Goal: Task Accomplishment & Management: Complete application form

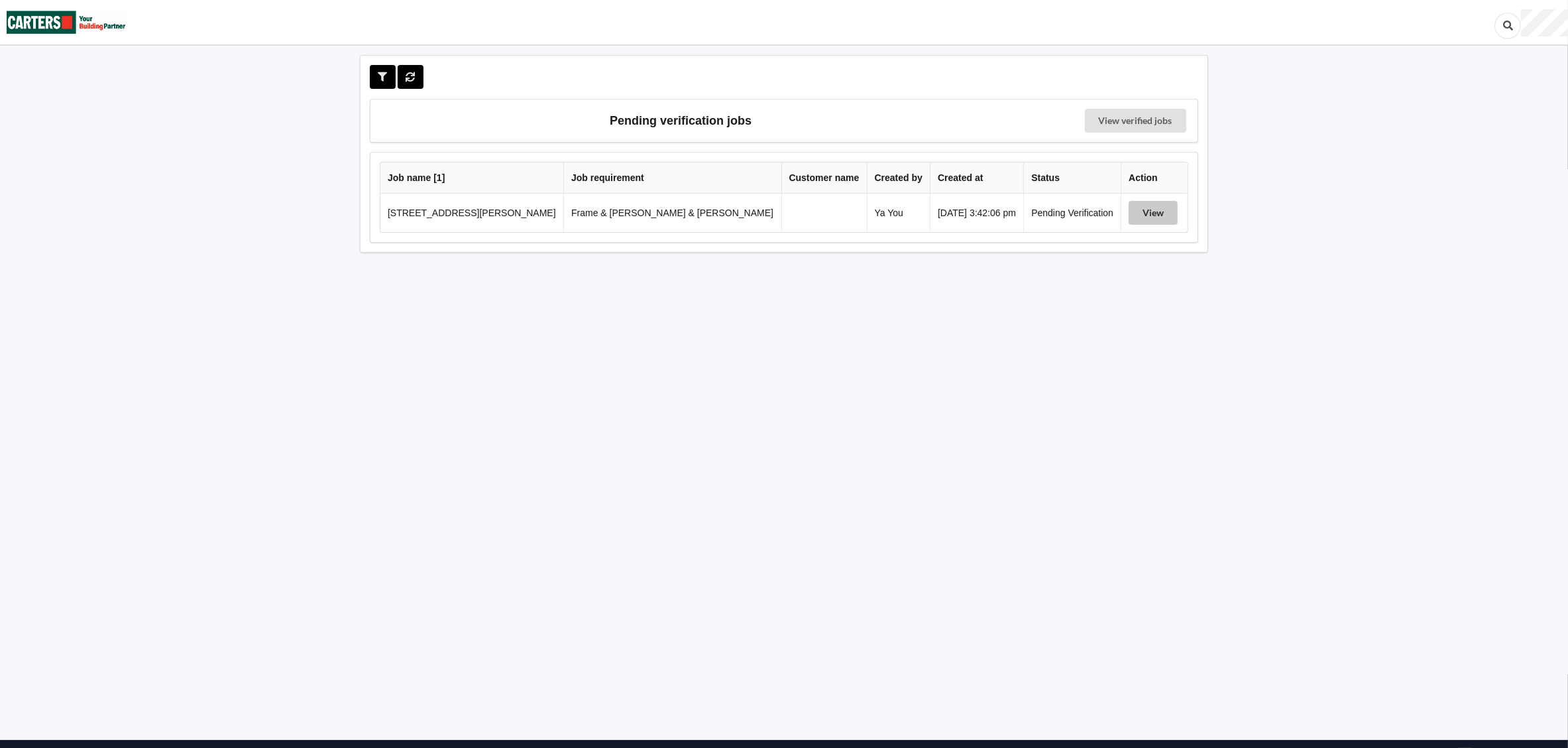
click at [1144, 218] on button "View" at bounding box center [1153, 213] width 49 height 24
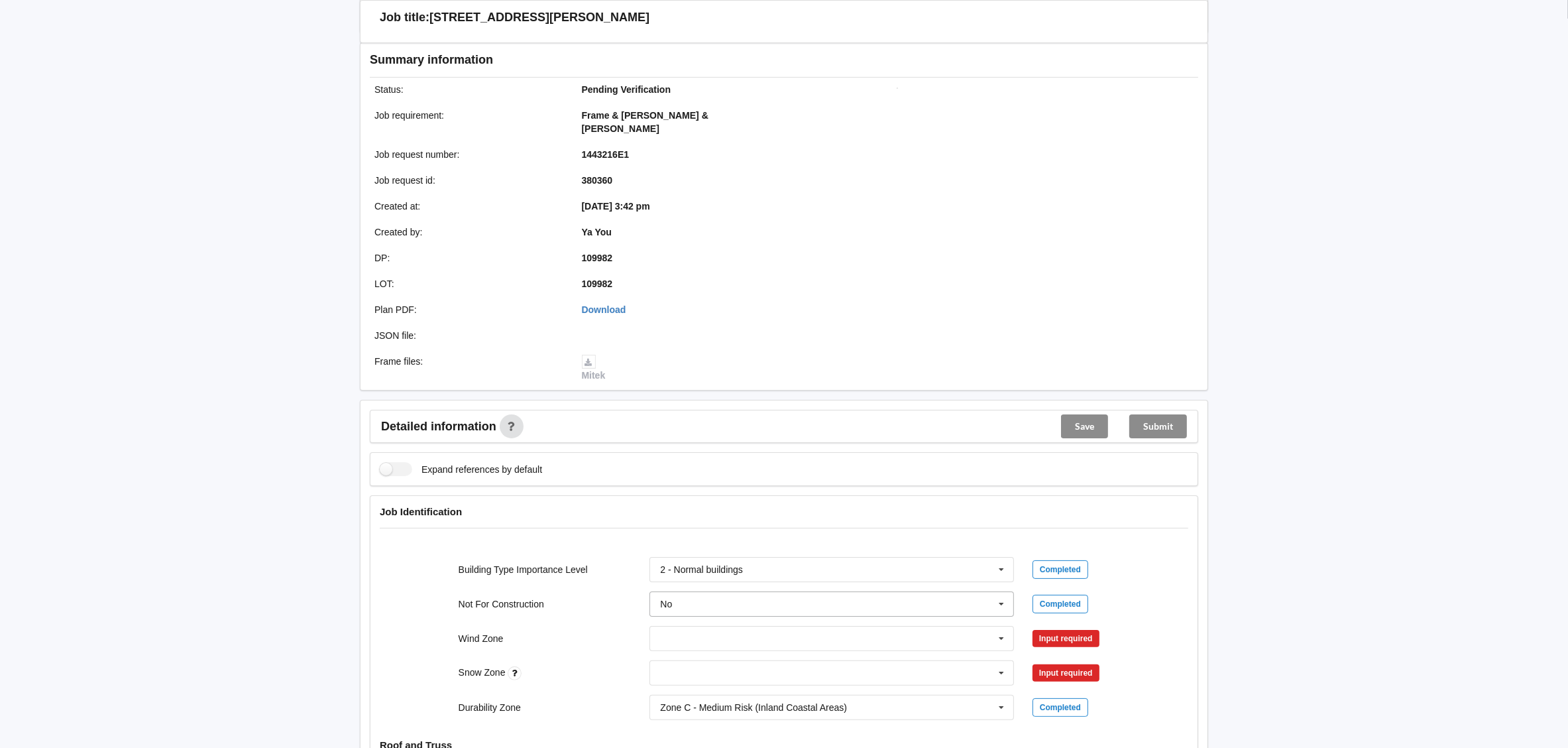
scroll to position [298, 0]
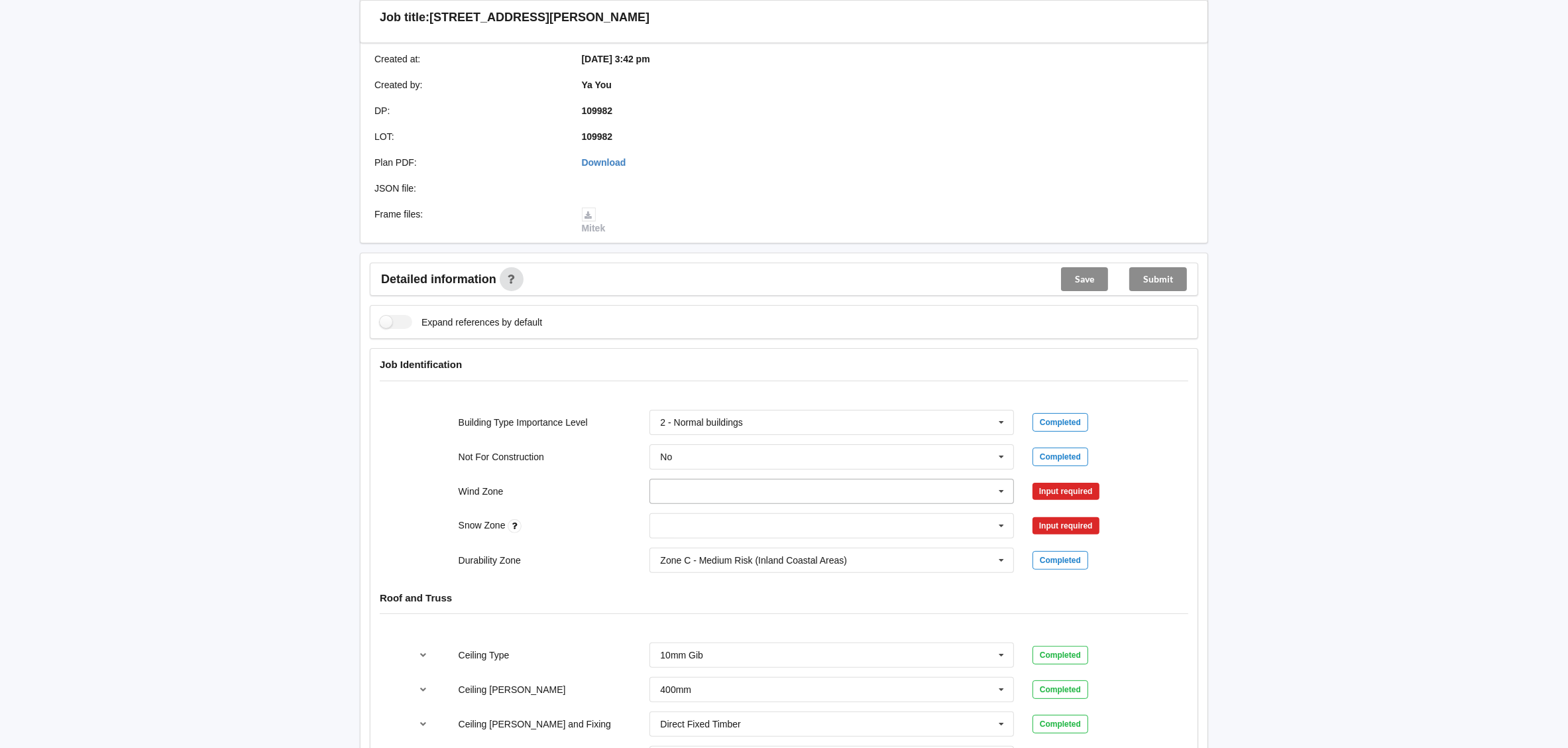
click at [804, 479] on div "1. Low - wind speed of 32 m/s 2. Medium - wind speed of 37 m/s 3. High - wind s…" at bounding box center [831, 492] width 365 height 25
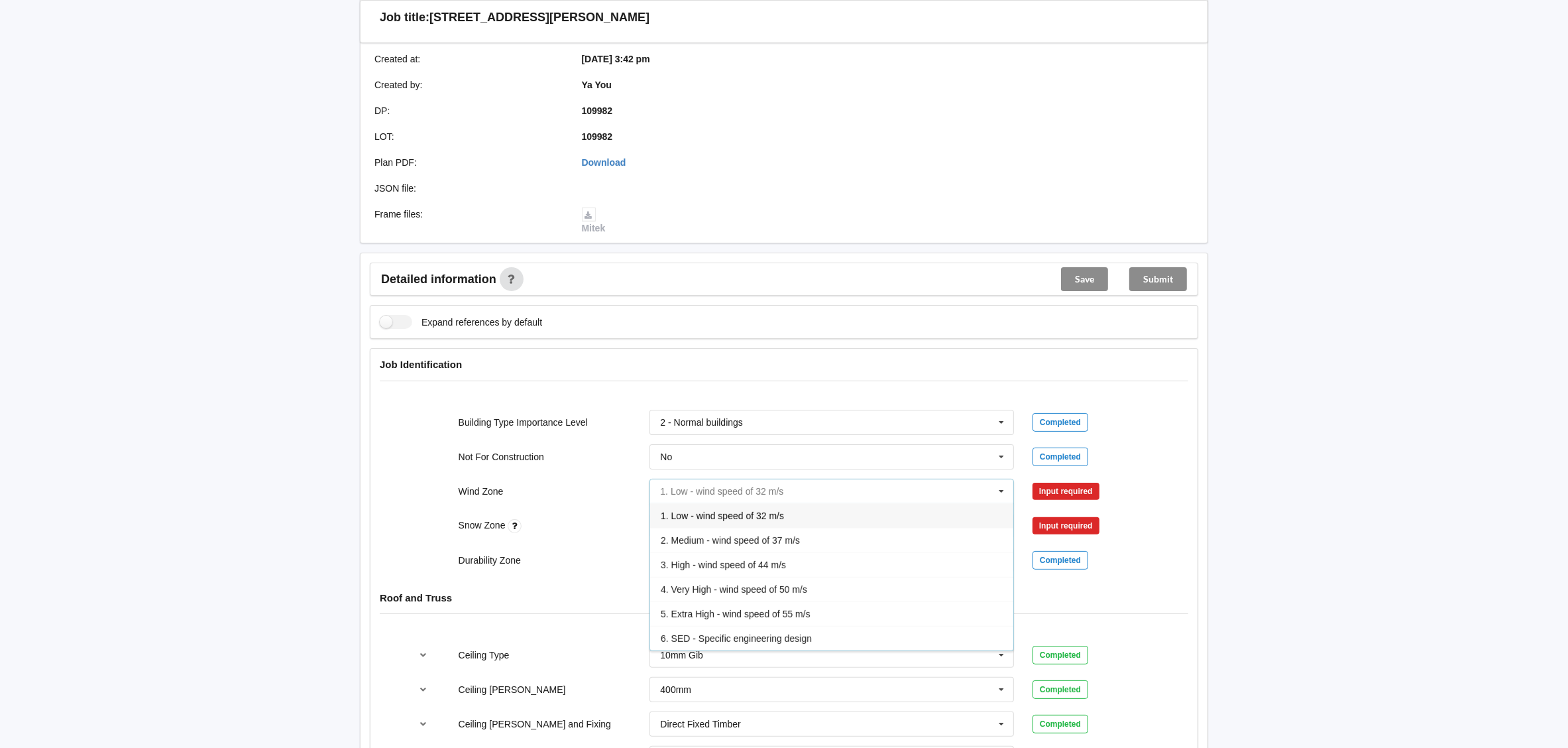
click at [804, 480] on input "text" at bounding box center [831, 492] width 363 height 24
click at [784, 560] on span "3. High - wind speed of 44 m/s" at bounding box center [723, 564] width 125 height 10
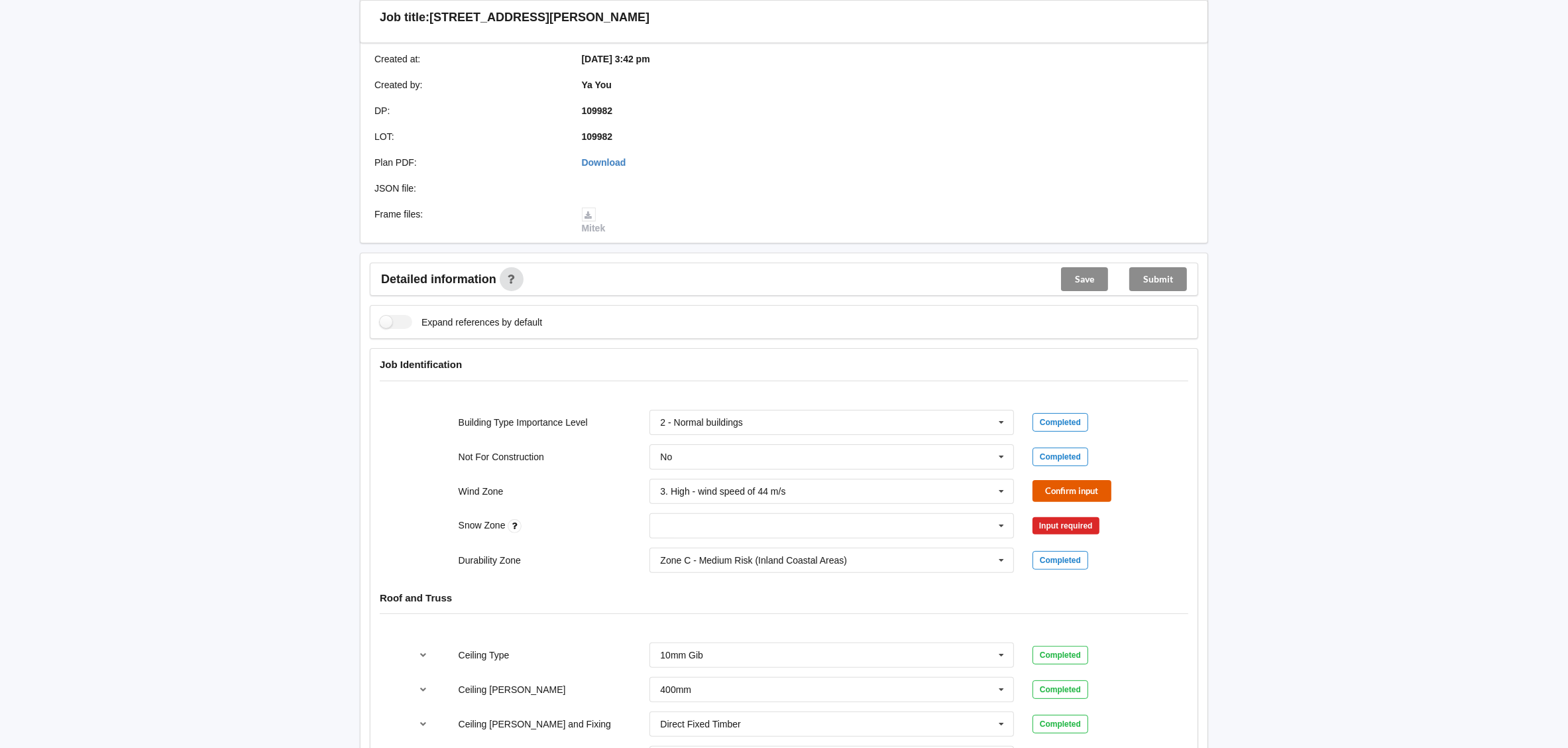
click at [1074, 480] on button "Confirm input" at bounding box center [1072, 491] width 79 height 22
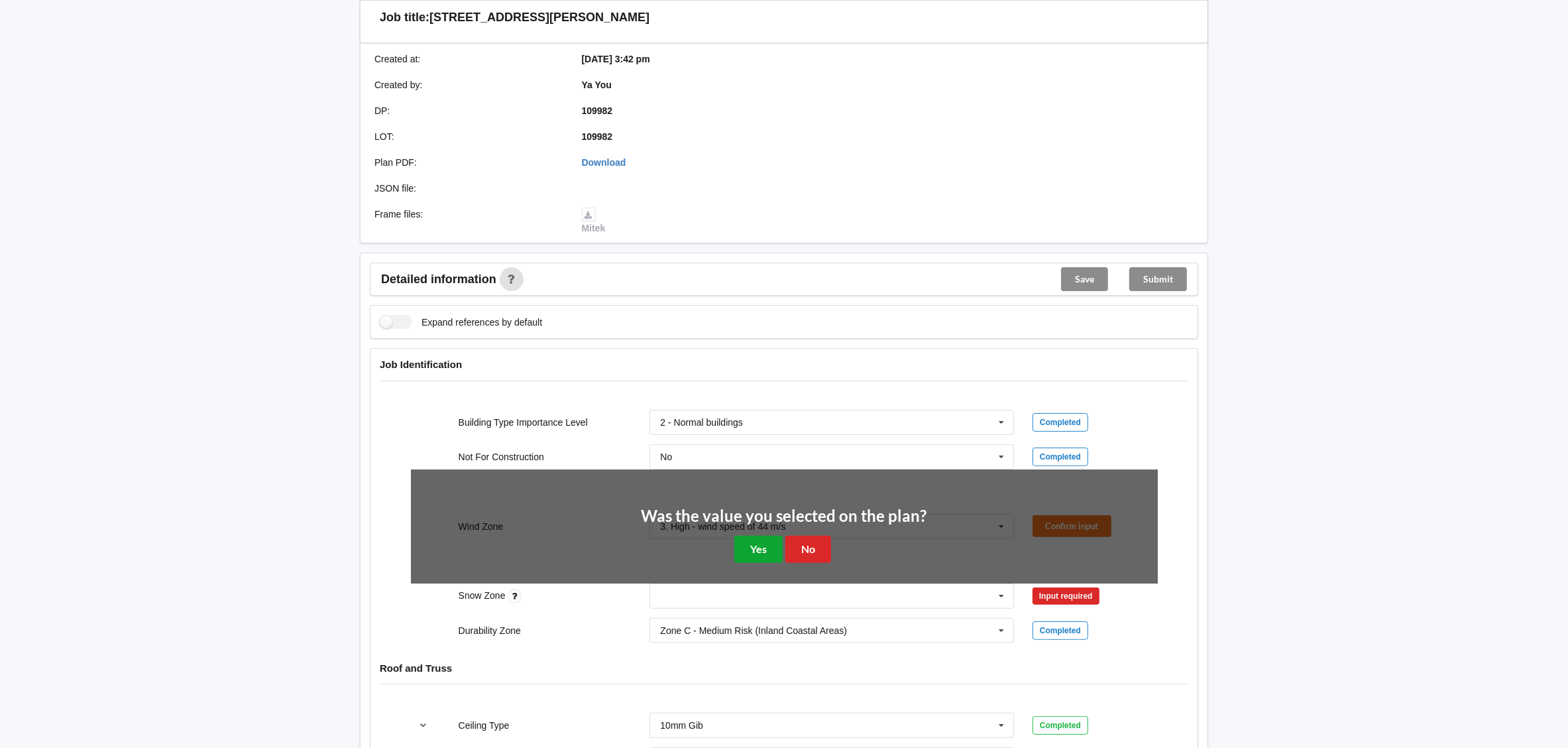
click at [746, 536] on button "Yes" at bounding box center [758, 549] width 48 height 27
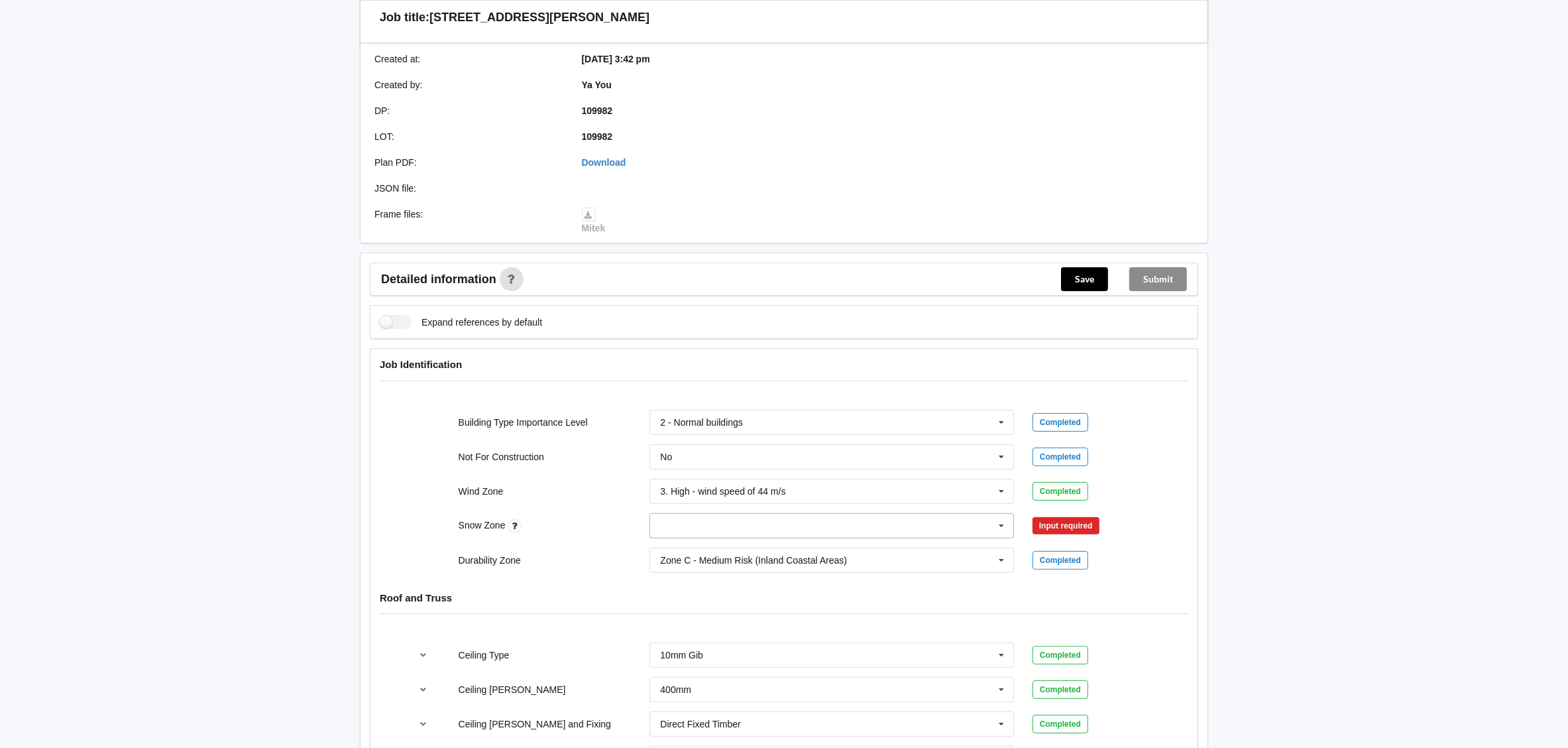
click at [737, 514] on input "text" at bounding box center [831, 526] width 363 height 24
click at [729, 537] on div "N0" at bounding box center [831, 549] width 363 height 25
click at [1068, 514] on button "Confirm input" at bounding box center [1072, 526] width 79 height 22
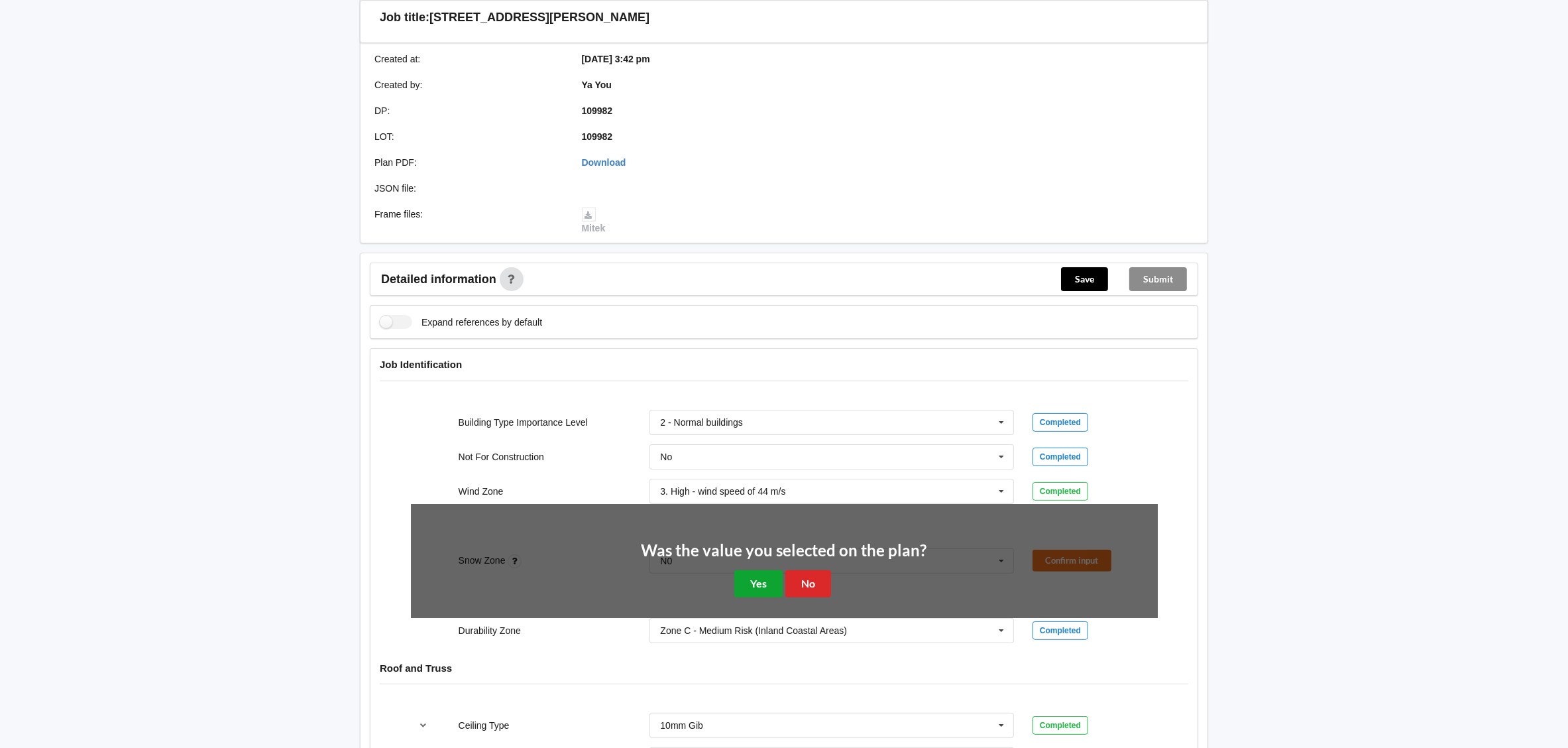
click at [749, 571] on button "Yes" at bounding box center [758, 583] width 48 height 27
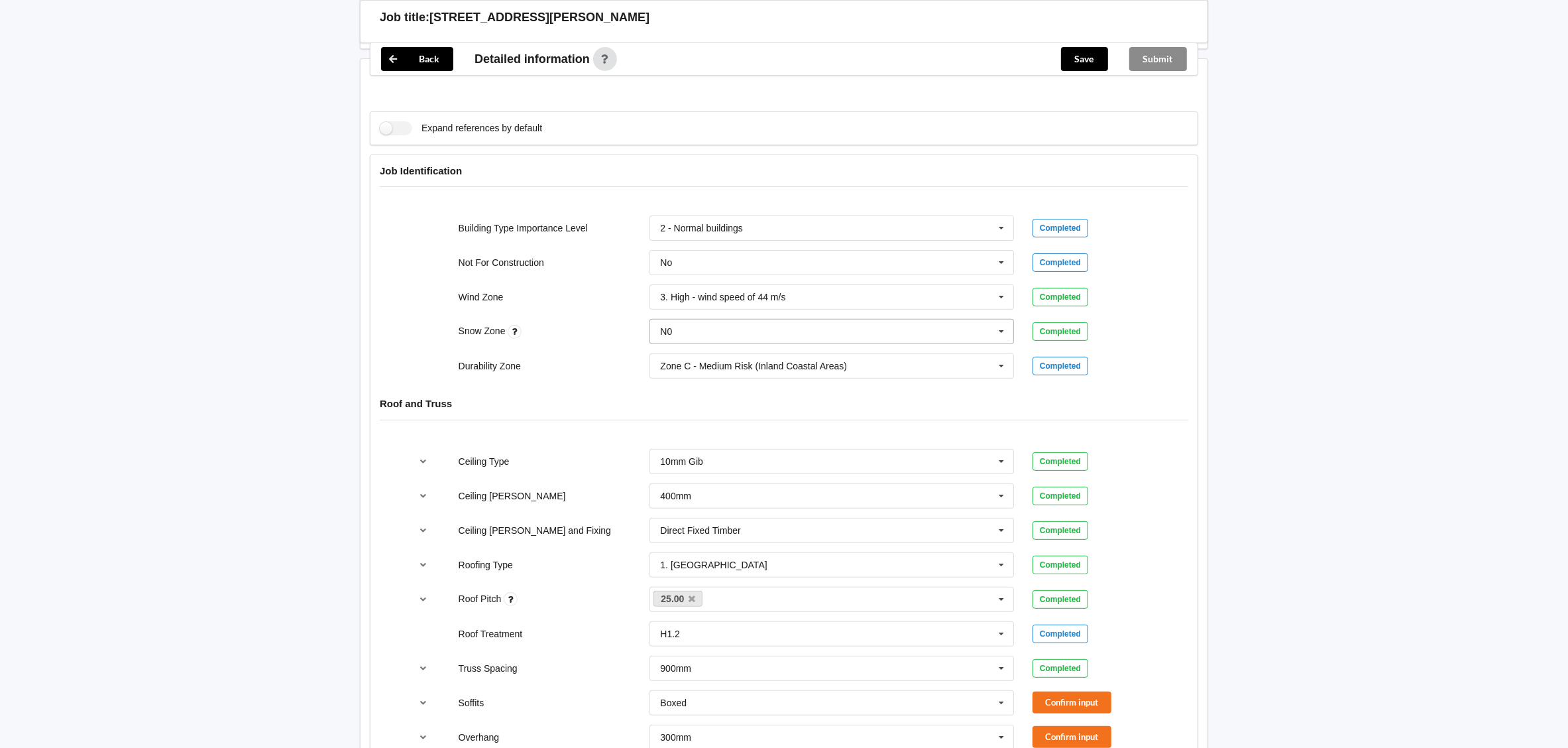
scroll to position [795, 0]
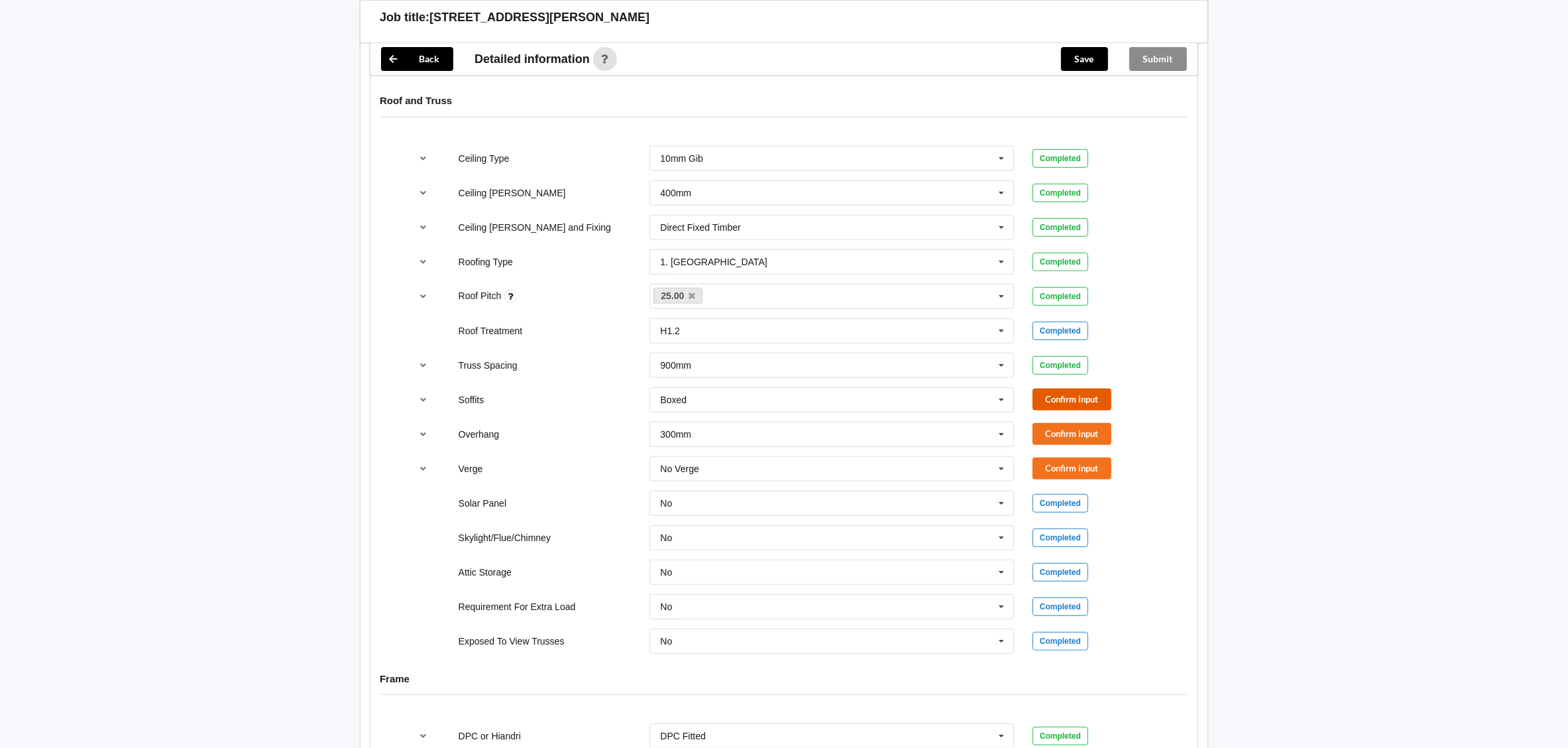
click at [1078, 389] on button "Confirm input" at bounding box center [1072, 400] width 79 height 22
click at [1055, 429] on button "Confirm input" at bounding box center [1072, 434] width 79 height 22
drag, startPoint x: 1051, startPoint y: 458, endPoint x: 1135, endPoint y: 435, distance: 87.1
click at [1051, 458] on button "Confirm input" at bounding box center [1072, 469] width 79 height 22
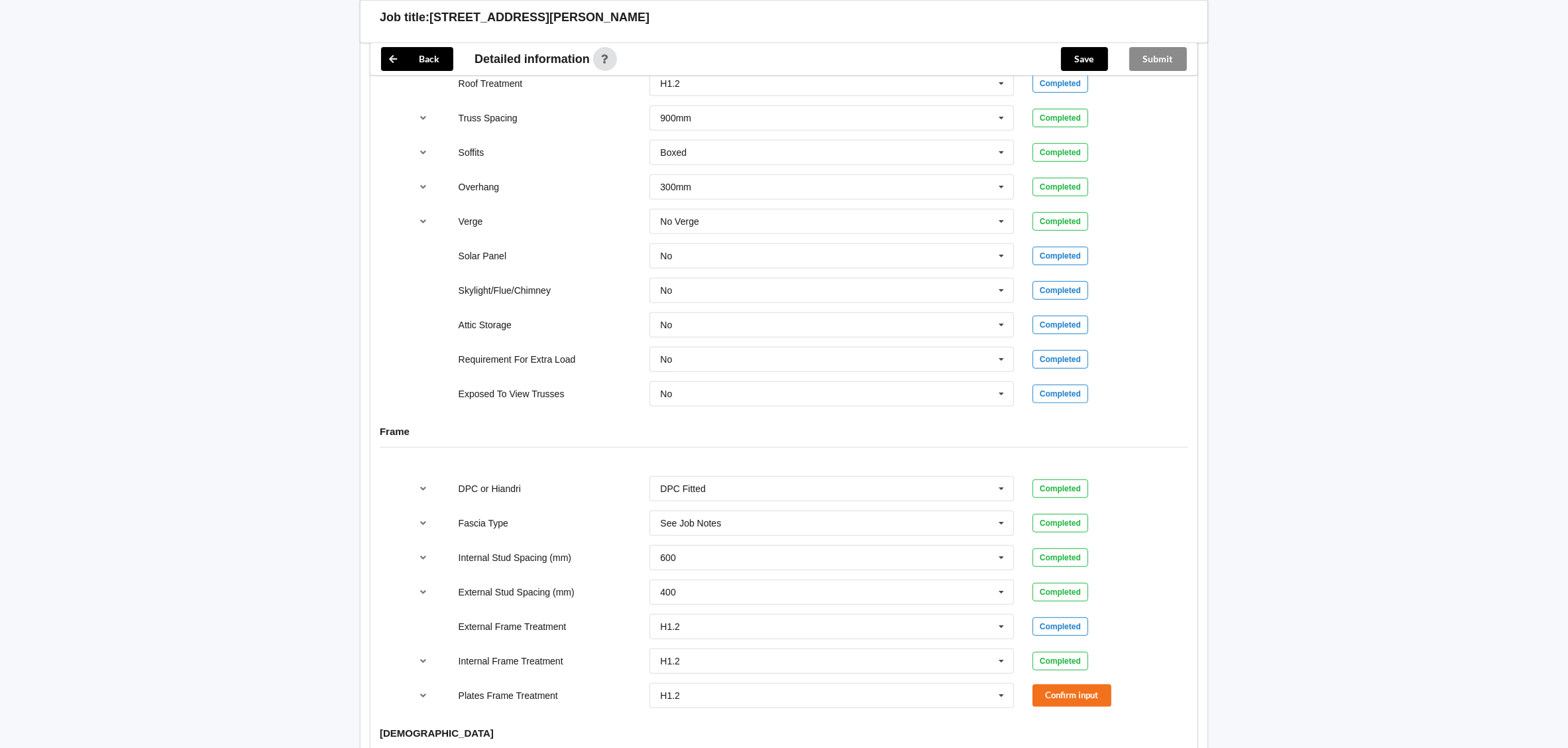
scroll to position [1292, 0]
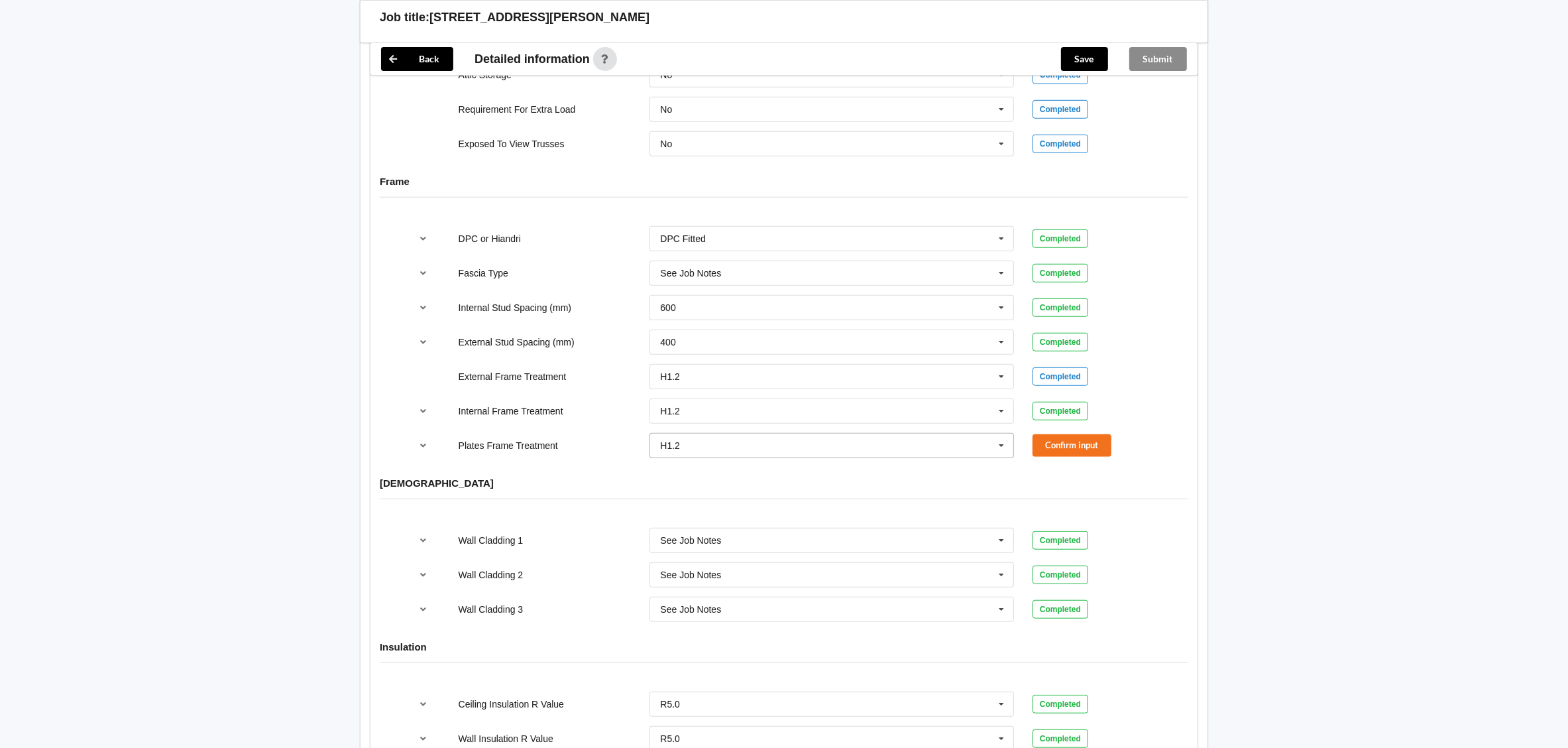
click at [907, 446] on input "text" at bounding box center [831, 446] width 363 height 24
click at [858, 538] on div "See Job Notes" at bounding box center [831, 543] width 363 height 25
click at [1050, 435] on button "Confirm input" at bounding box center [1072, 446] width 79 height 22
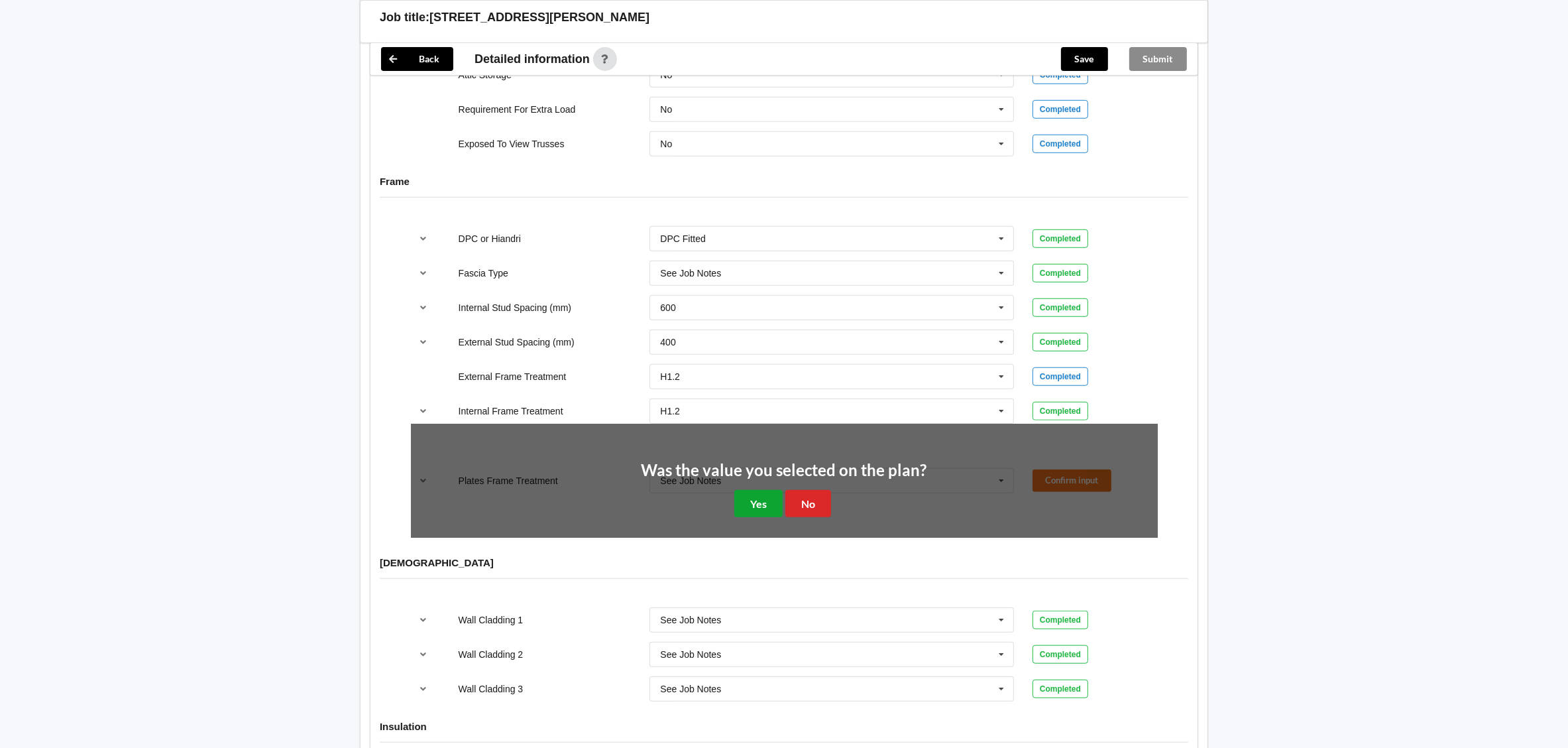
click at [745, 499] on button "Yes" at bounding box center [758, 503] width 48 height 27
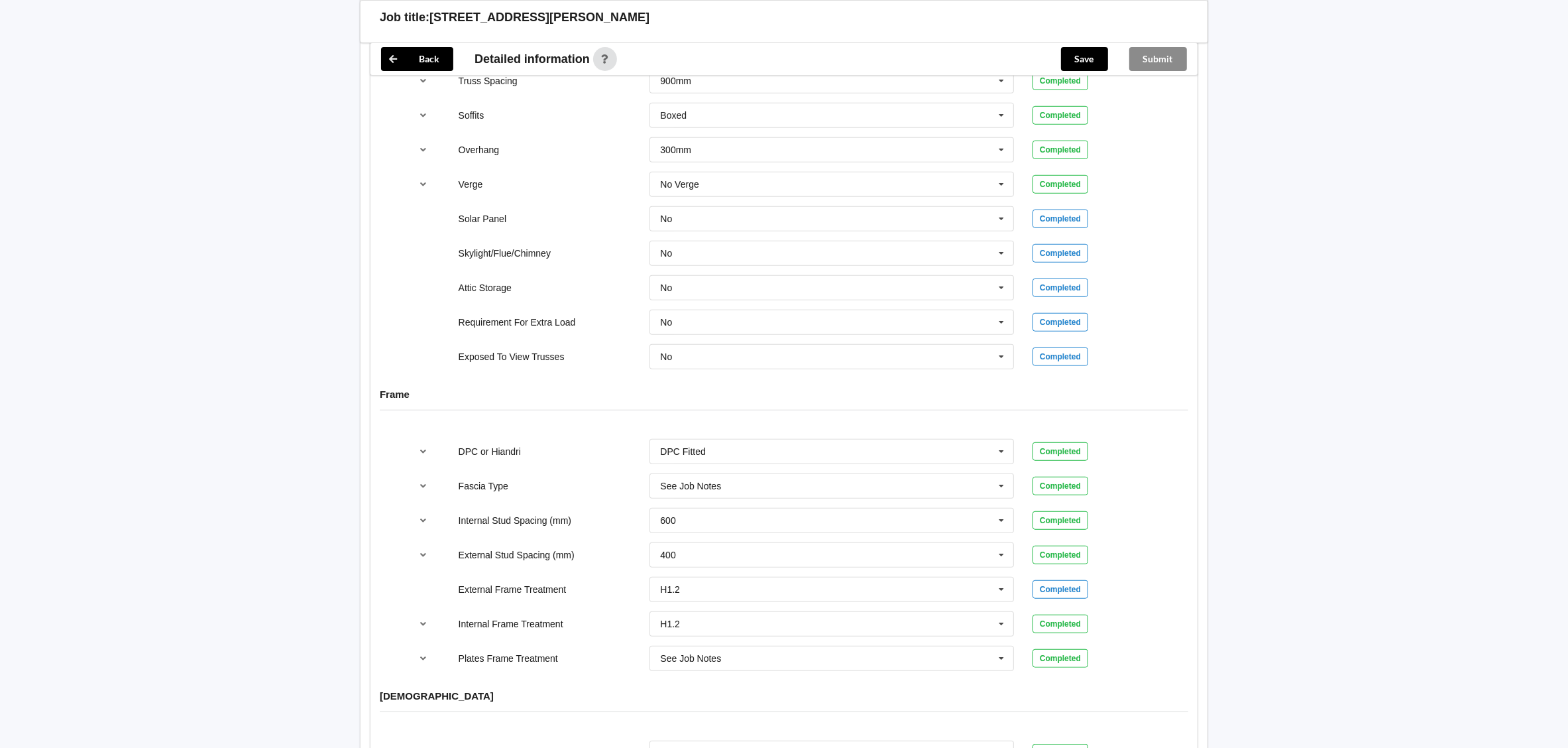
scroll to position [582, 0]
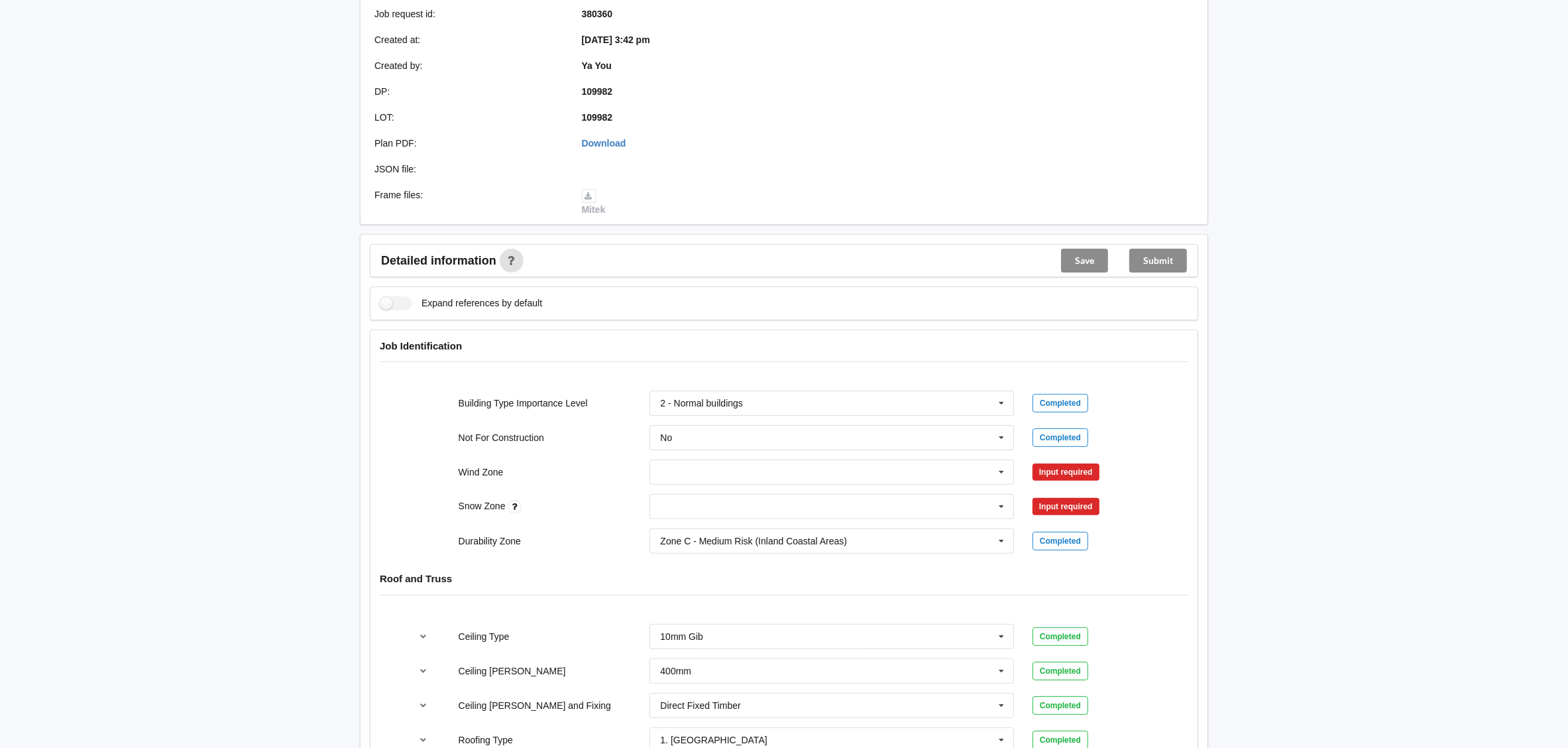
scroll to position [496, 0]
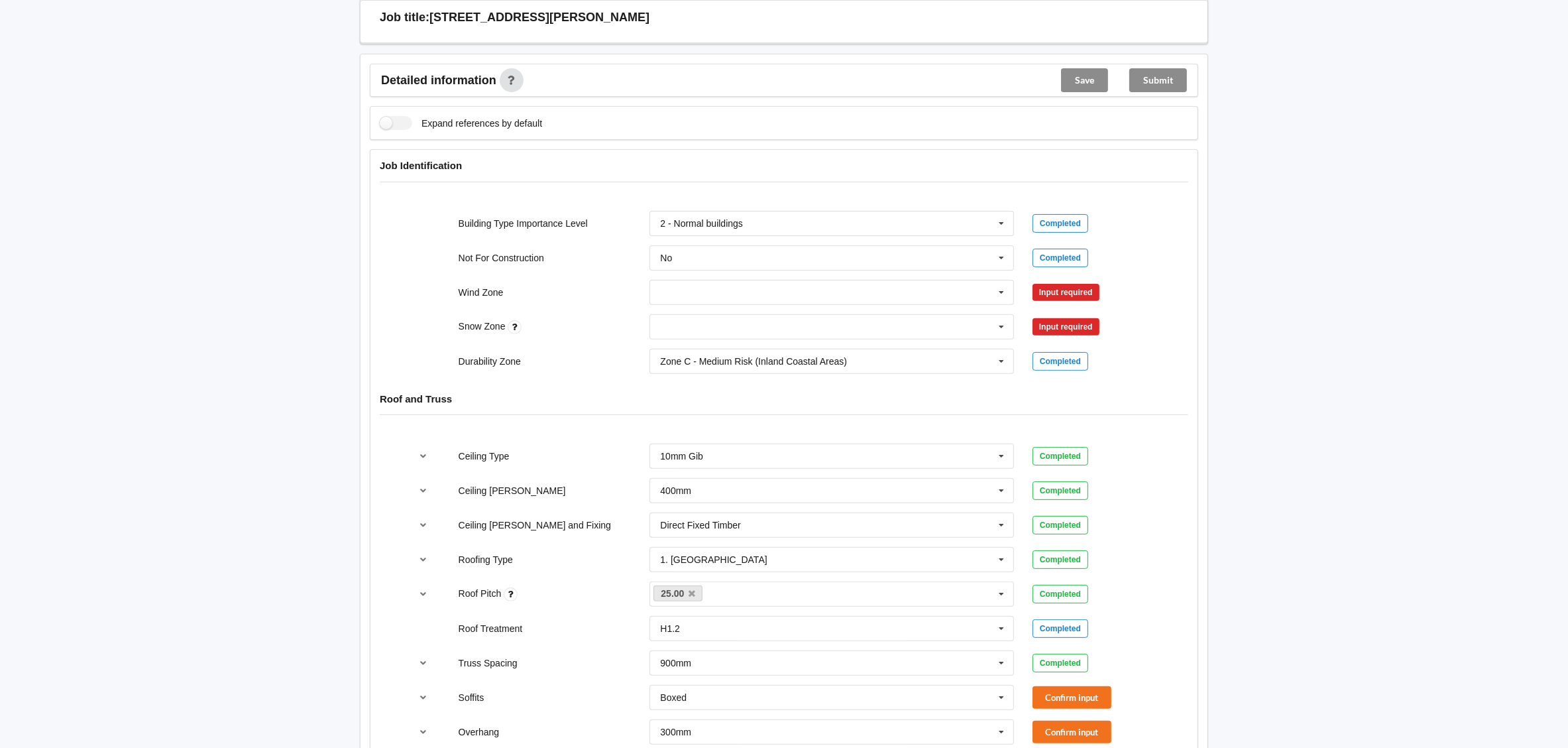
click at [799, 271] on div "1. Low - wind speed of 32 m/s 2. Medium - wind speed of 37 m/s 3. High - wind s…" at bounding box center [831, 292] width 383 height 44
drag, startPoint x: 796, startPoint y: 271, endPoint x: 789, endPoint y: 283, distance: 13.9
click at [795, 280] on input "text" at bounding box center [831, 292] width 363 height 24
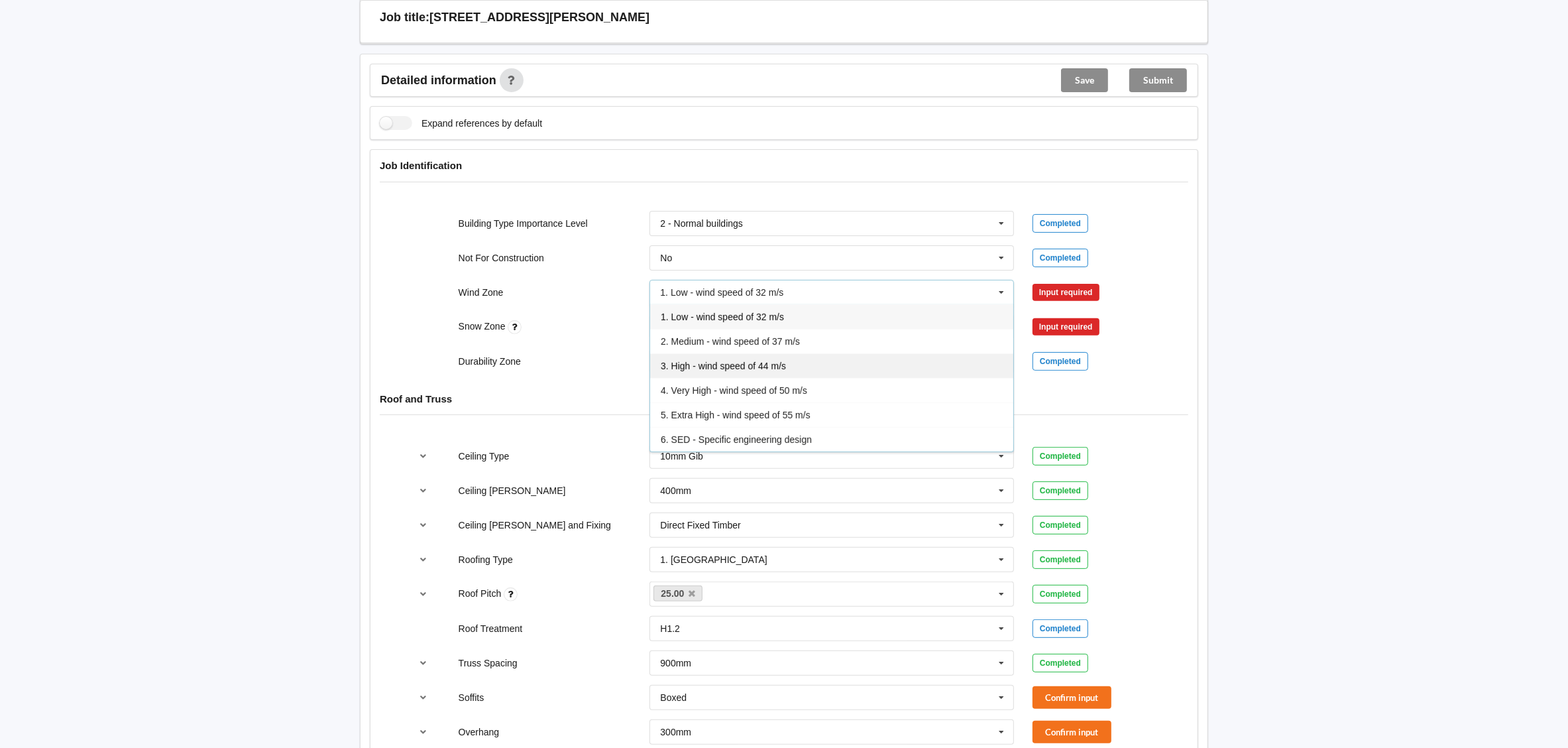
click at [740, 361] on span "3. High - wind speed of 44 m/s" at bounding box center [723, 366] width 125 height 10
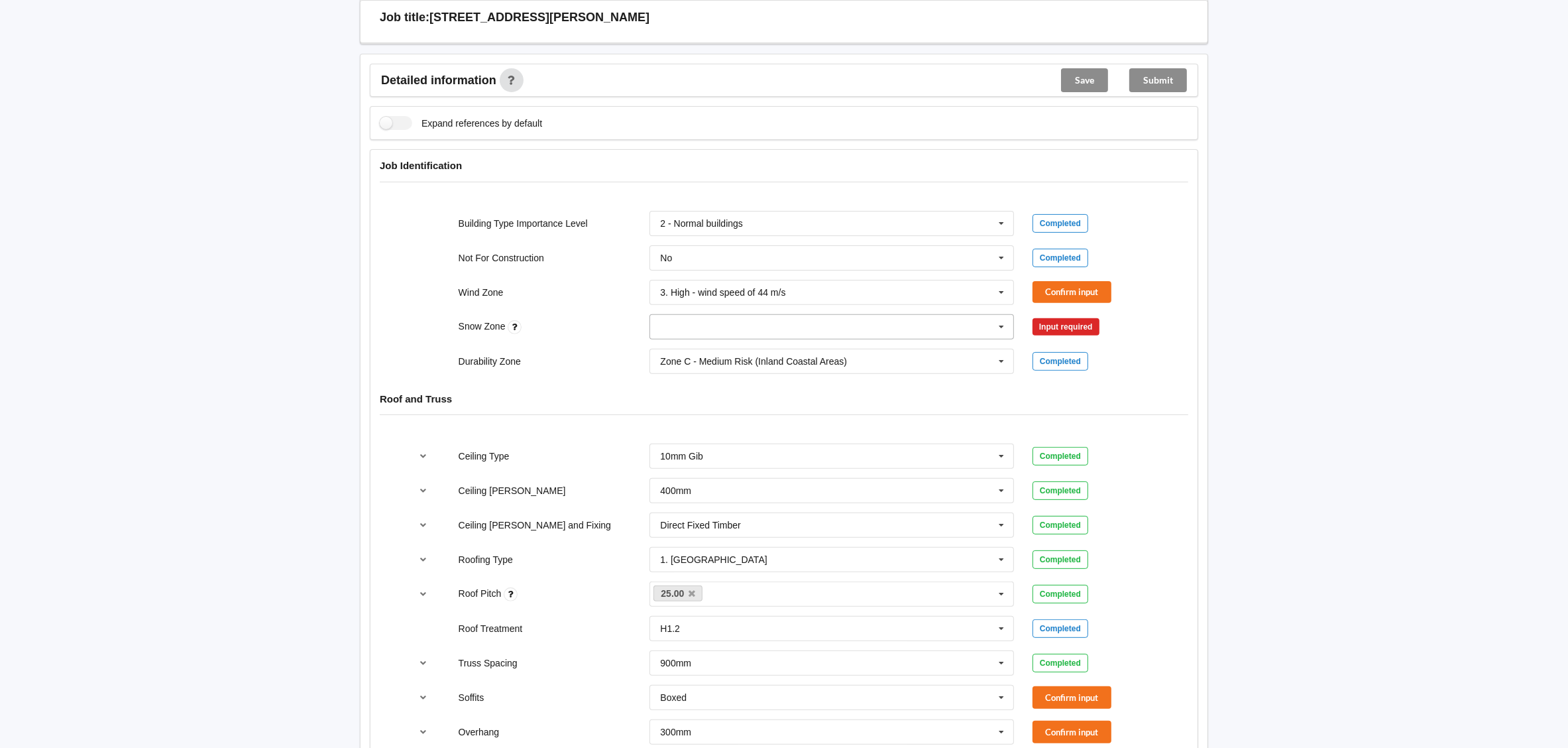
click at [733, 319] on input "text" at bounding box center [831, 327] width 363 height 24
click at [1050, 281] on button "Confirm input" at bounding box center [1072, 292] width 79 height 22
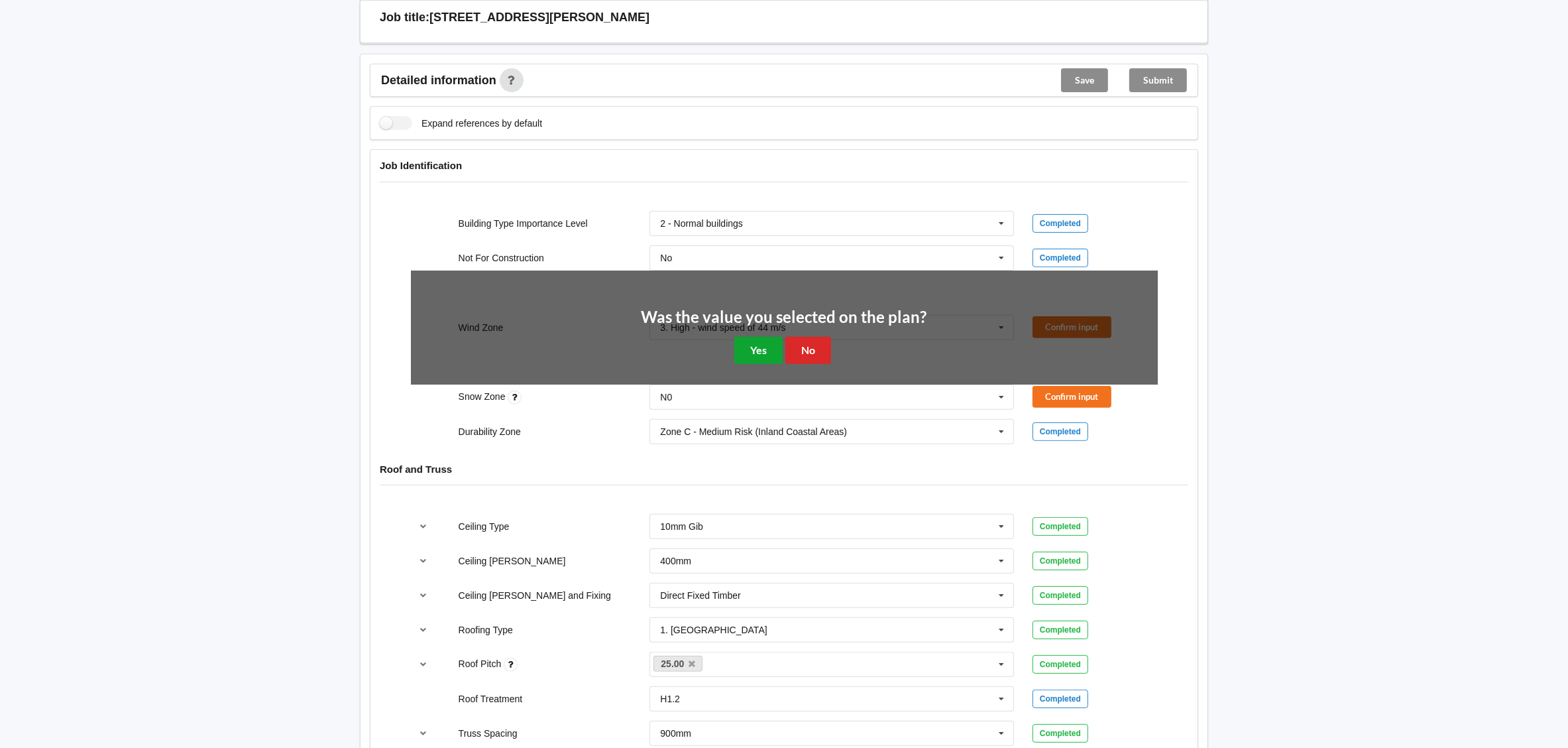
click at [756, 336] on button "Yes" at bounding box center [758, 350] width 48 height 27
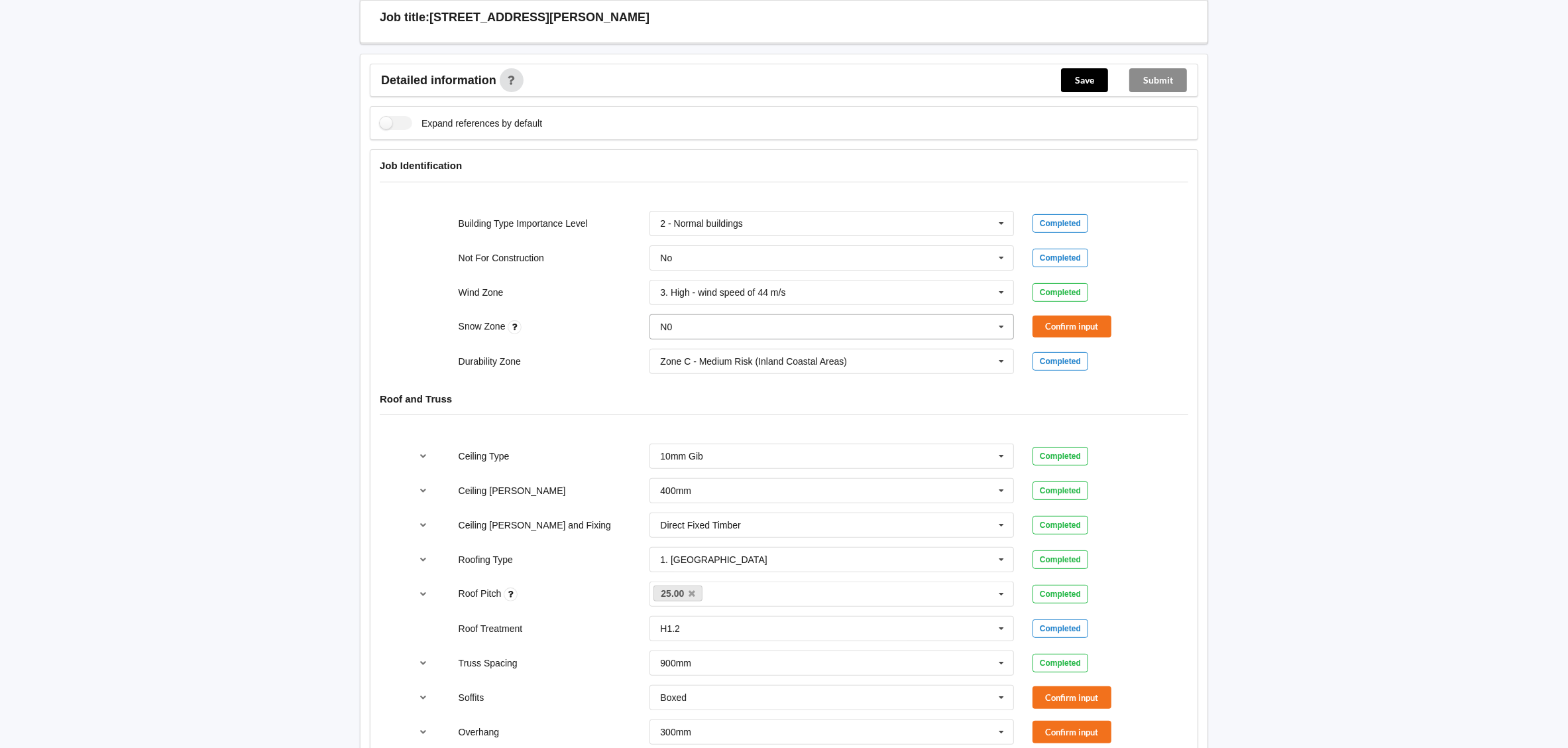
click at [813, 315] on input "text" at bounding box center [831, 327] width 363 height 24
click at [801, 340] on div "N0" at bounding box center [831, 351] width 363 height 25
click at [1075, 316] on button "Confirm input" at bounding box center [1072, 327] width 79 height 22
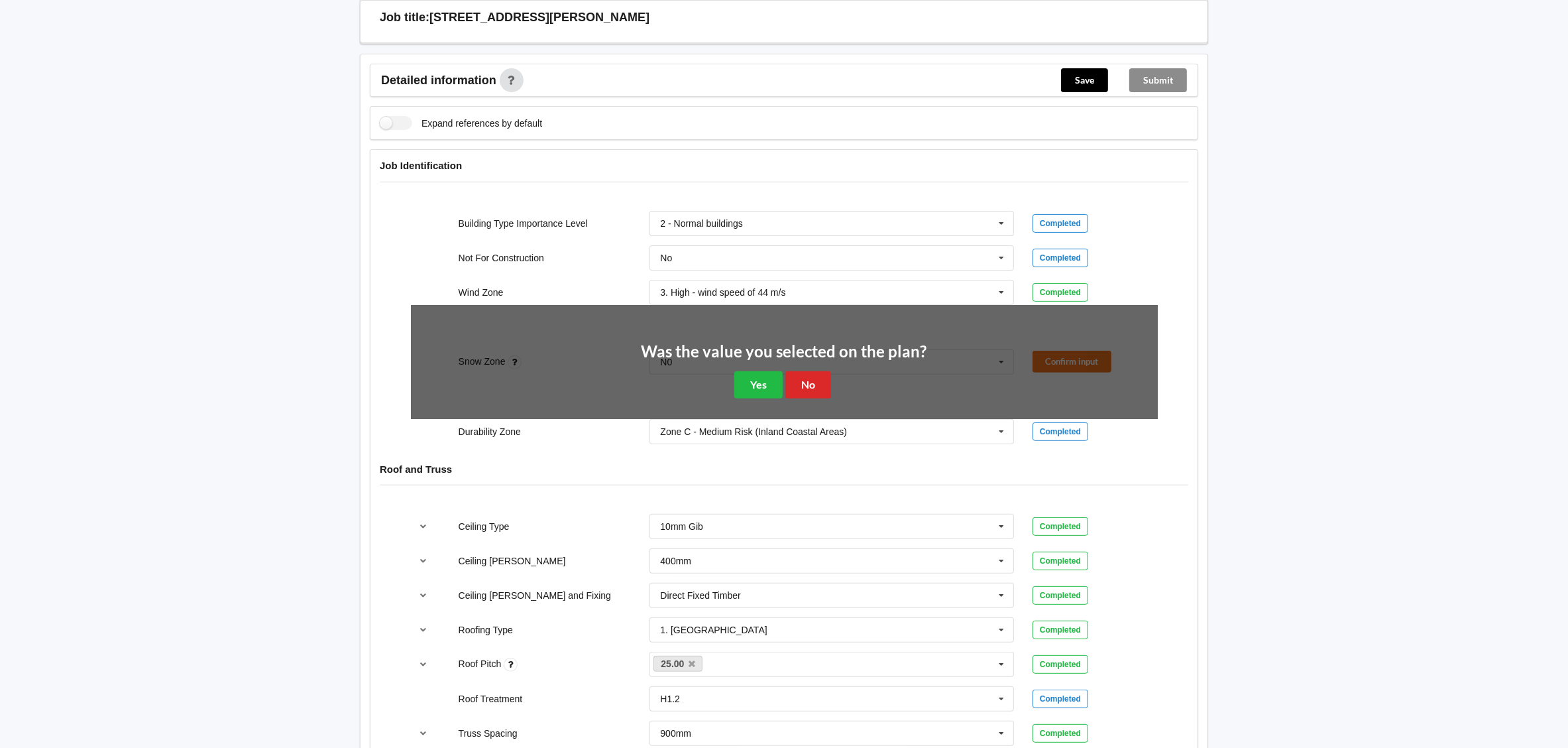
drag, startPoint x: 757, startPoint y: 355, endPoint x: 760, endPoint y: 369, distance: 14.3
click at [756, 355] on div "Was the value you selected on the plan? Yes No" at bounding box center [784, 371] width 286 height 55
click at [760, 371] on button "Yes" at bounding box center [758, 385] width 48 height 27
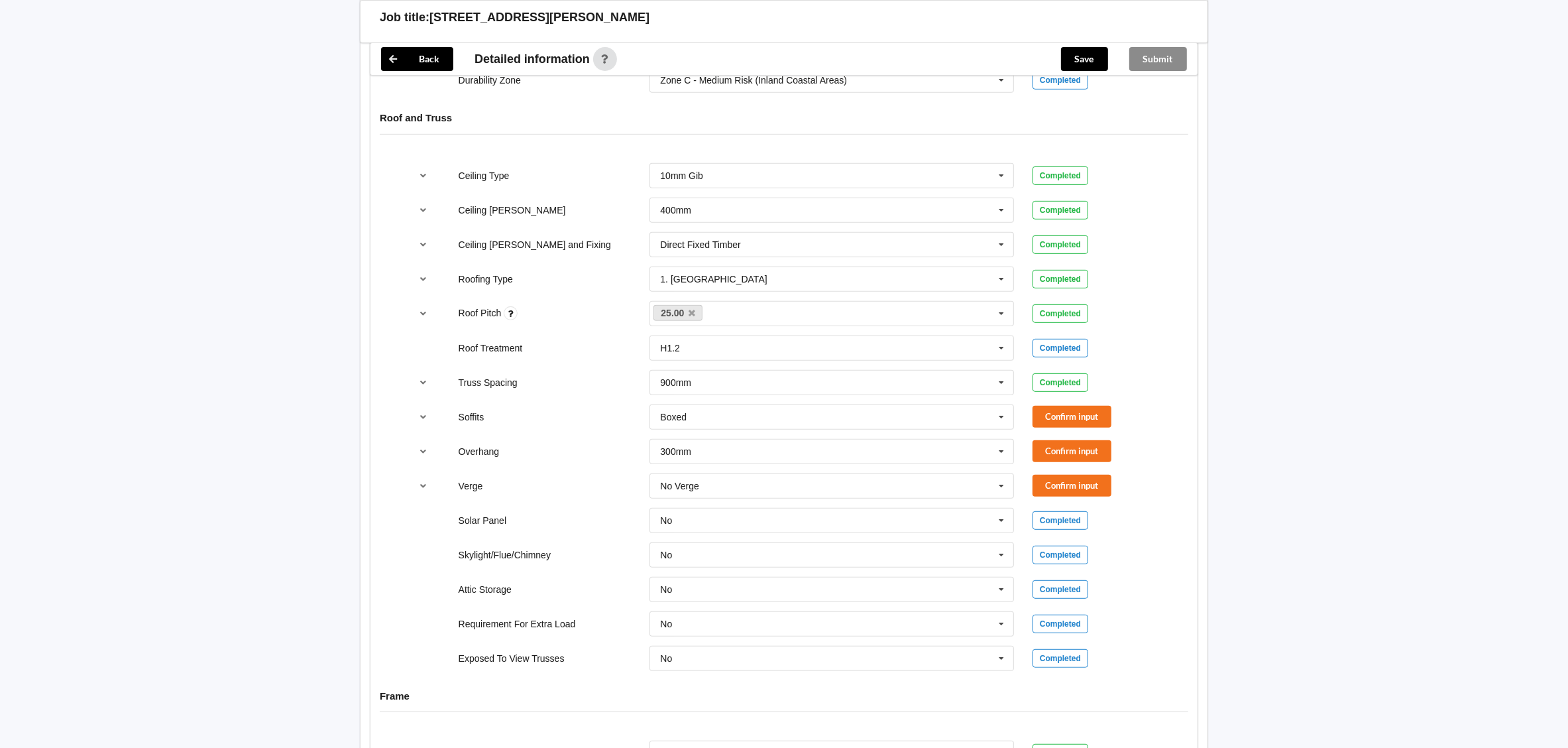
scroll to position [795, 0]
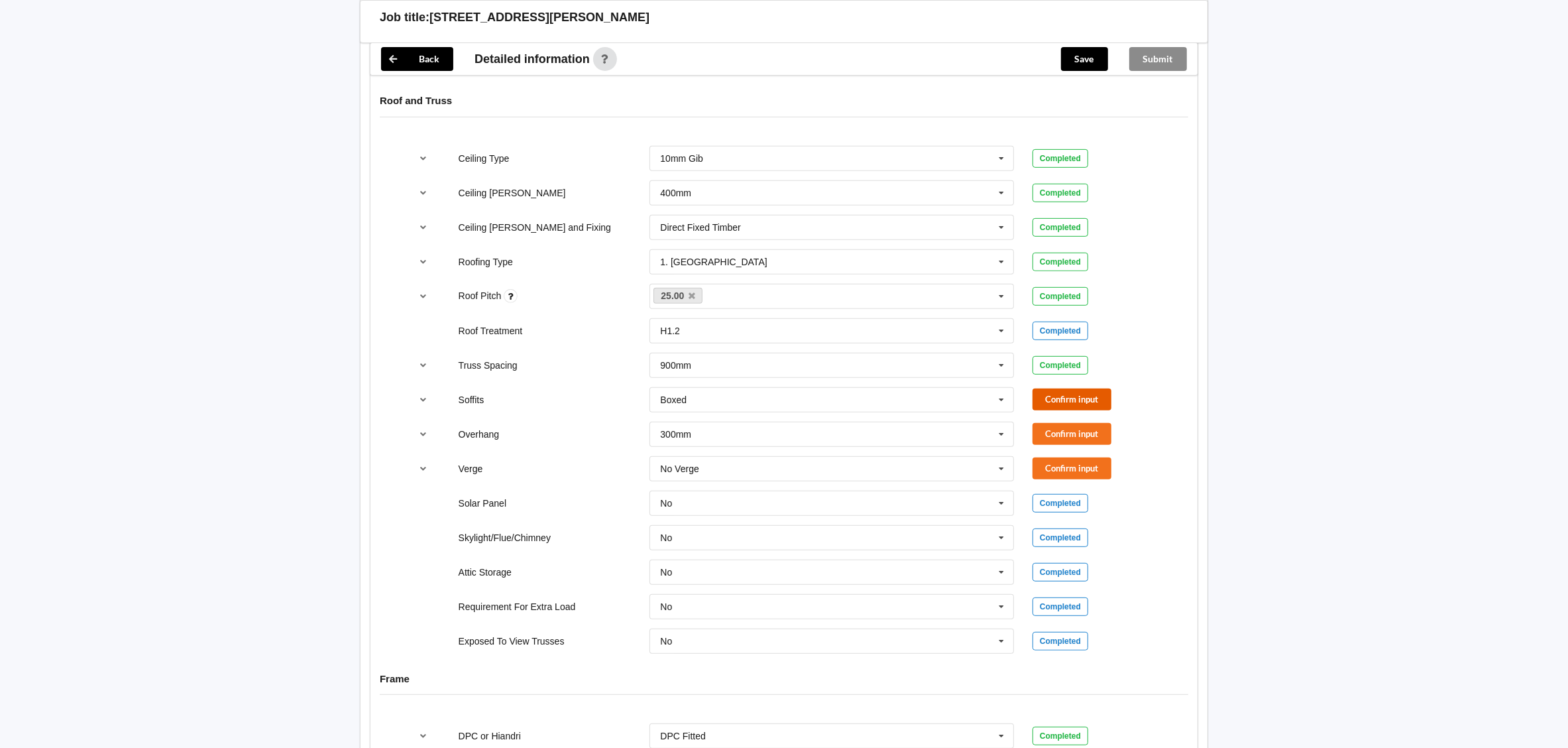
click at [1062, 392] on button "Confirm input" at bounding box center [1072, 400] width 79 height 22
click at [1060, 425] on button "Confirm input" at bounding box center [1072, 434] width 79 height 22
click at [1051, 458] on button "Confirm input" at bounding box center [1072, 469] width 79 height 22
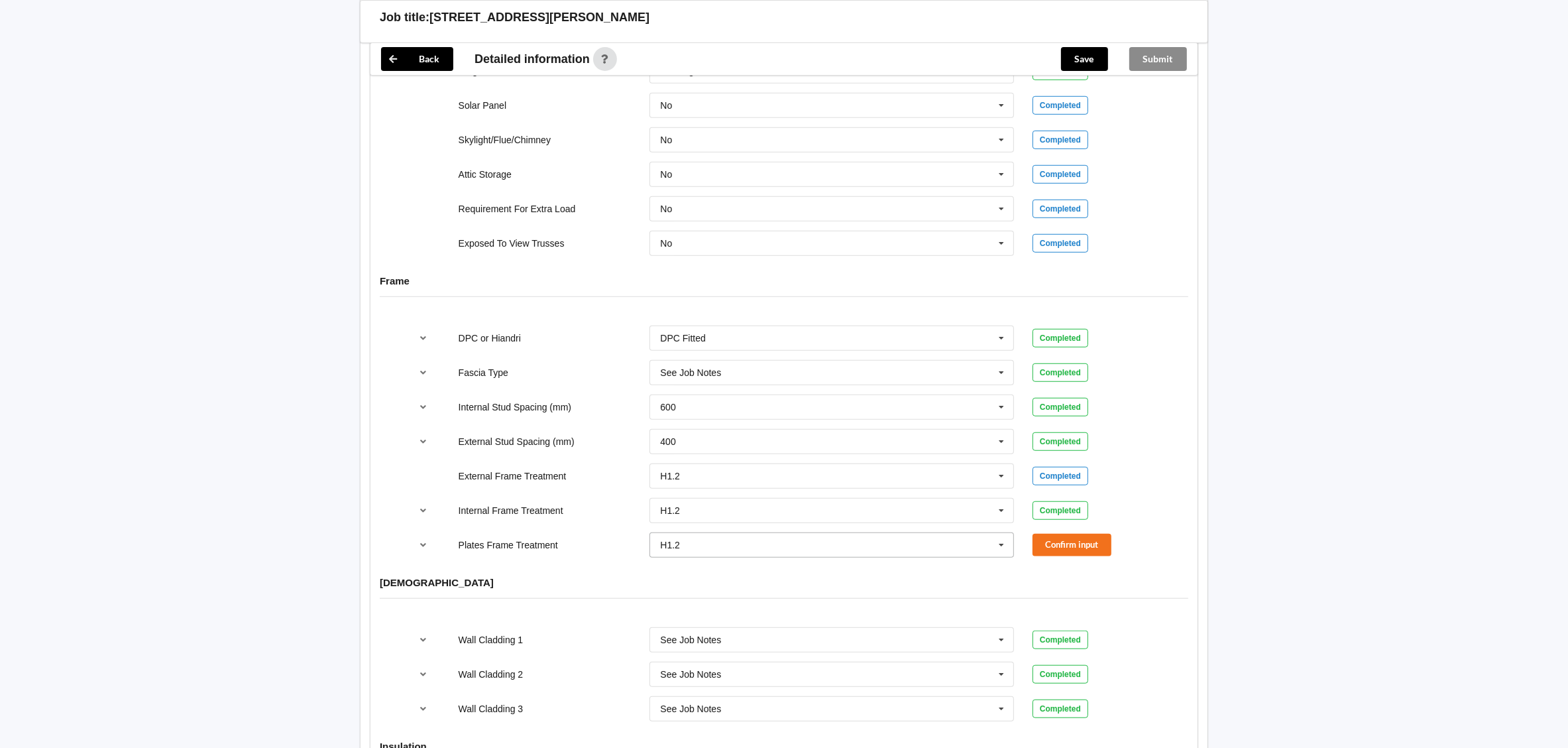
click at [853, 537] on input "text" at bounding box center [831, 545] width 363 height 24
click at [802, 639] on div "See Job Notes" at bounding box center [831, 642] width 363 height 25
click at [1071, 539] on button "Confirm input" at bounding box center [1072, 545] width 79 height 22
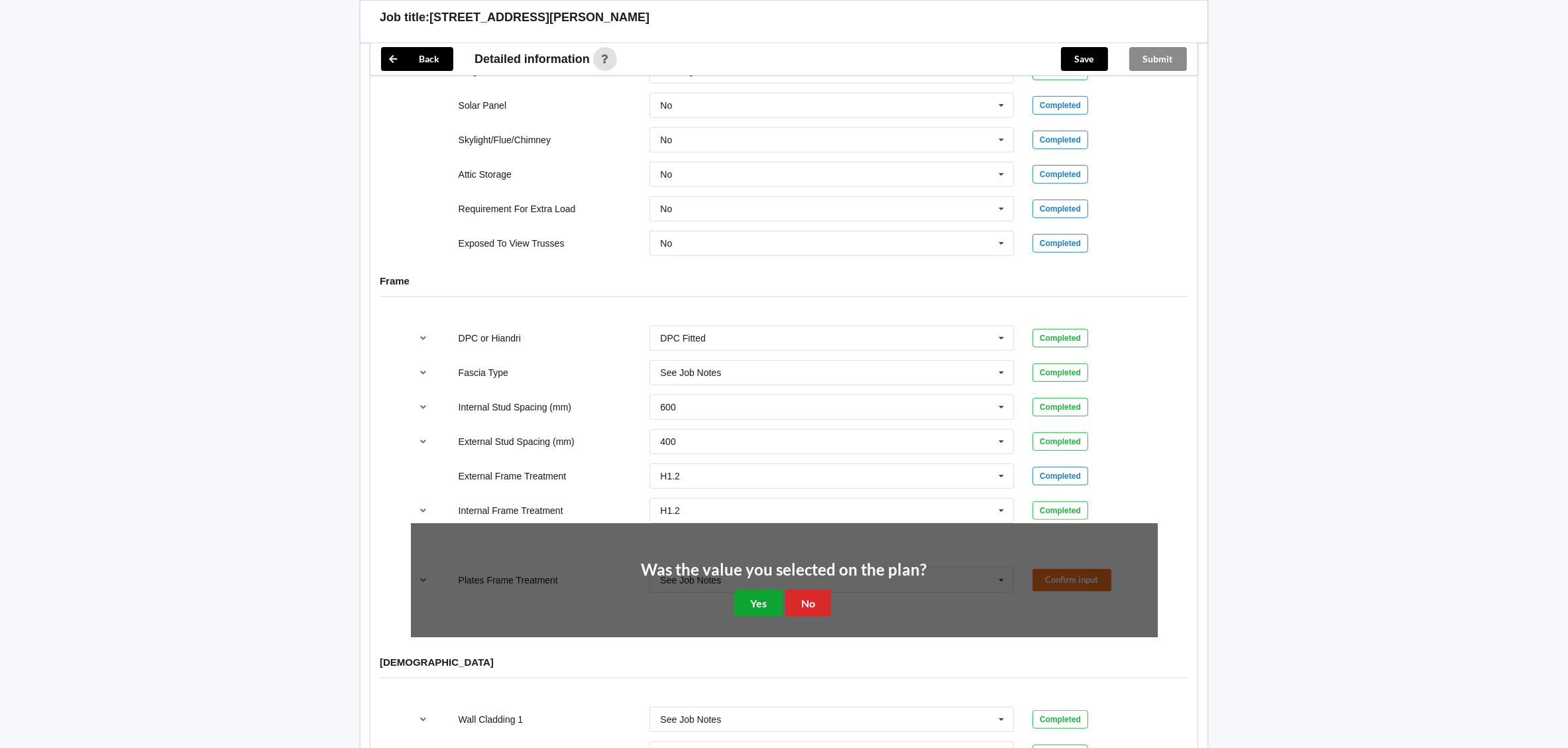
click at [770, 600] on button "Yes" at bounding box center [758, 603] width 48 height 27
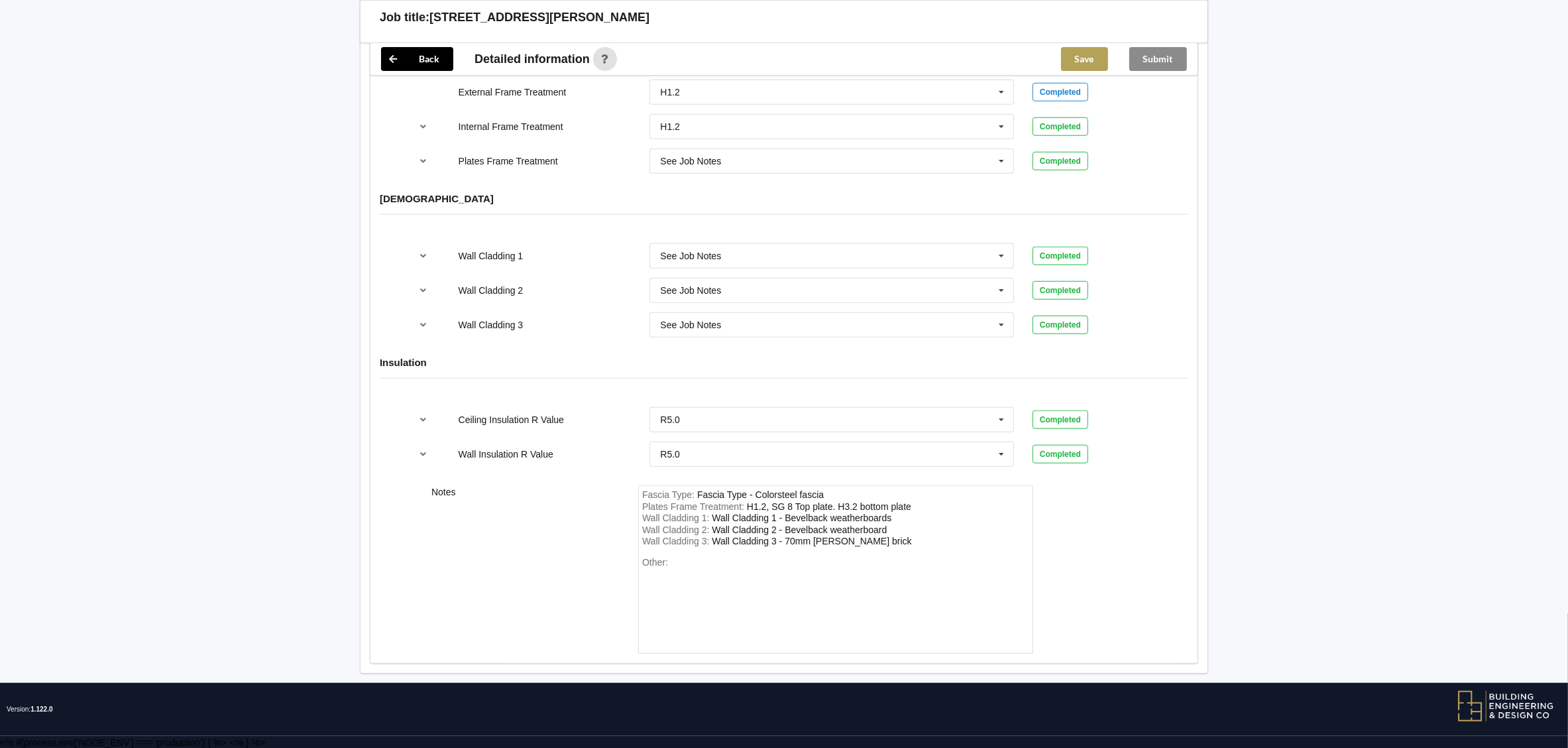
click at [1070, 51] on button "Save" at bounding box center [1084, 59] width 47 height 24
click at [1178, 59] on button "Submit" at bounding box center [1157, 59] width 58 height 24
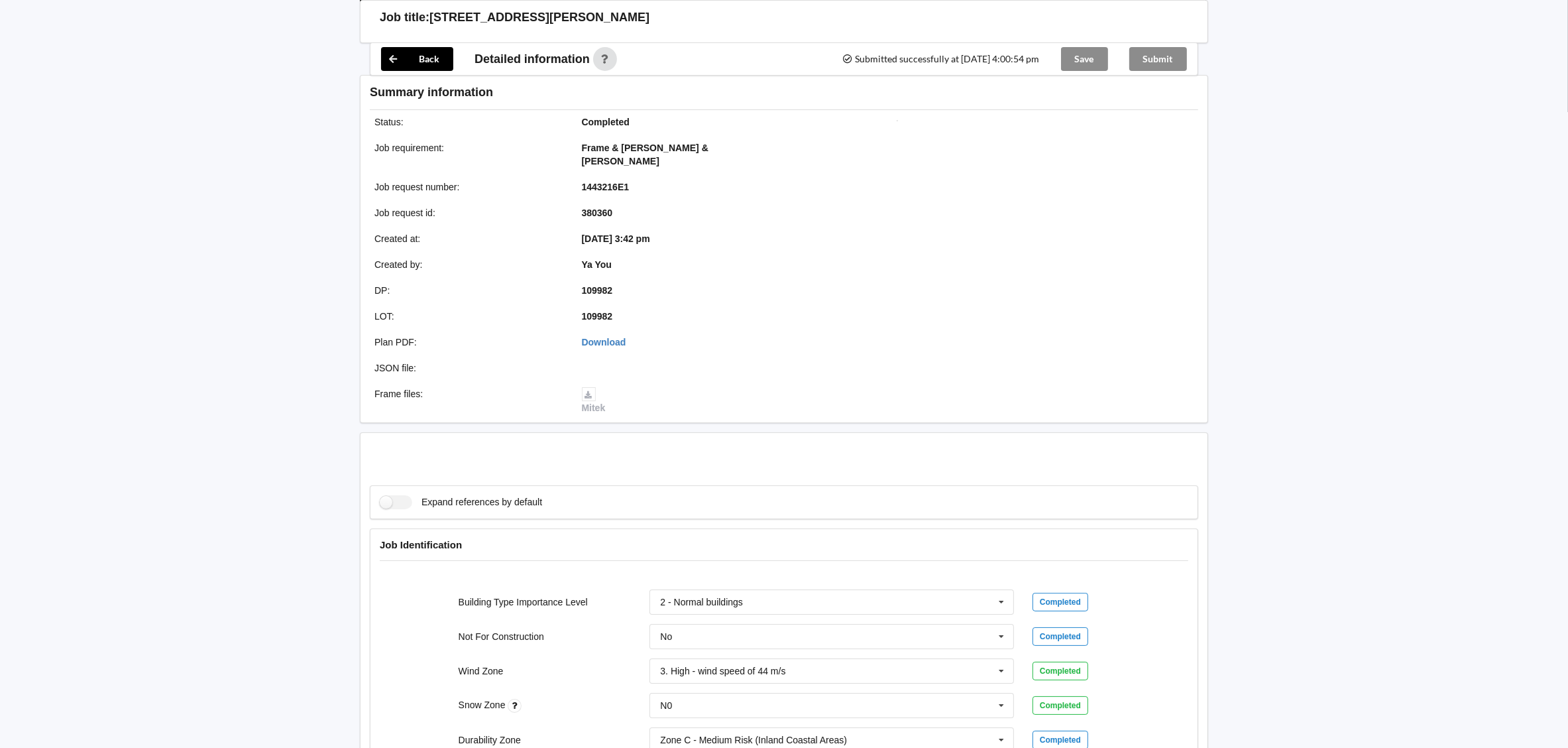
scroll to position [1516, 0]
